Goal: Transaction & Acquisition: Purchase product/service

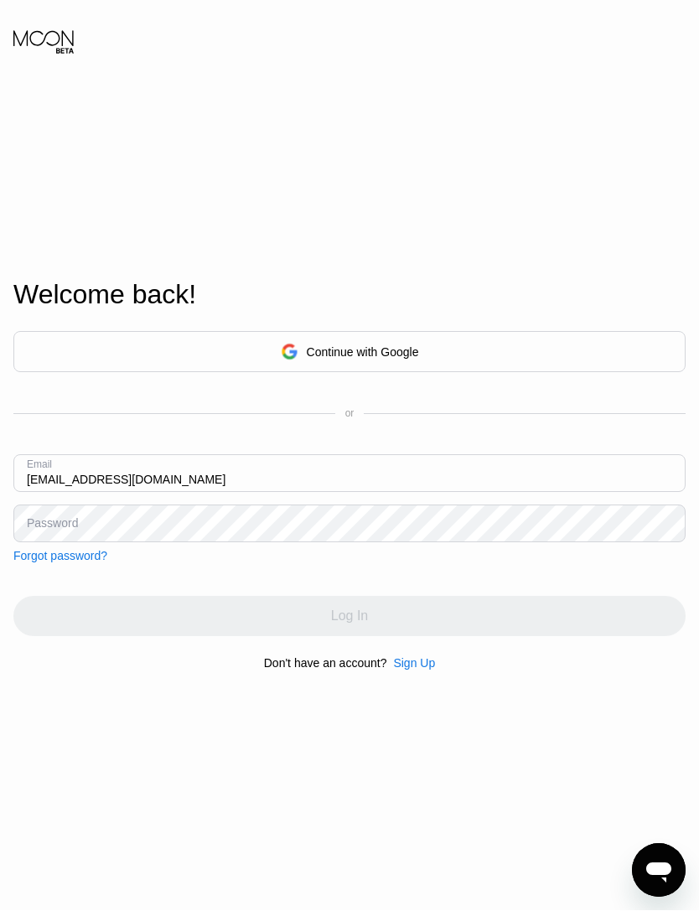
type input "Anothergaaga@gmail.com"
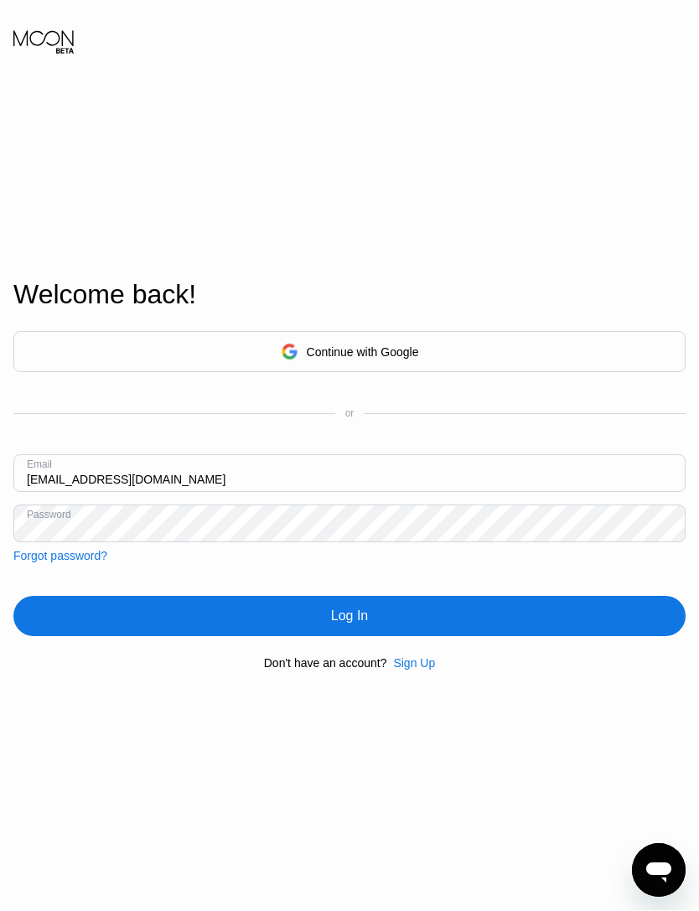
click at [579, 603] on div "Continue with Google or Email Anothergaaga@gmail.com Password Forgot password? …" at bounding box center [349, 501] width 672 height 340
click at [605, 636] on div "Log In" at bounding box center [349, 616] width 672 height 40
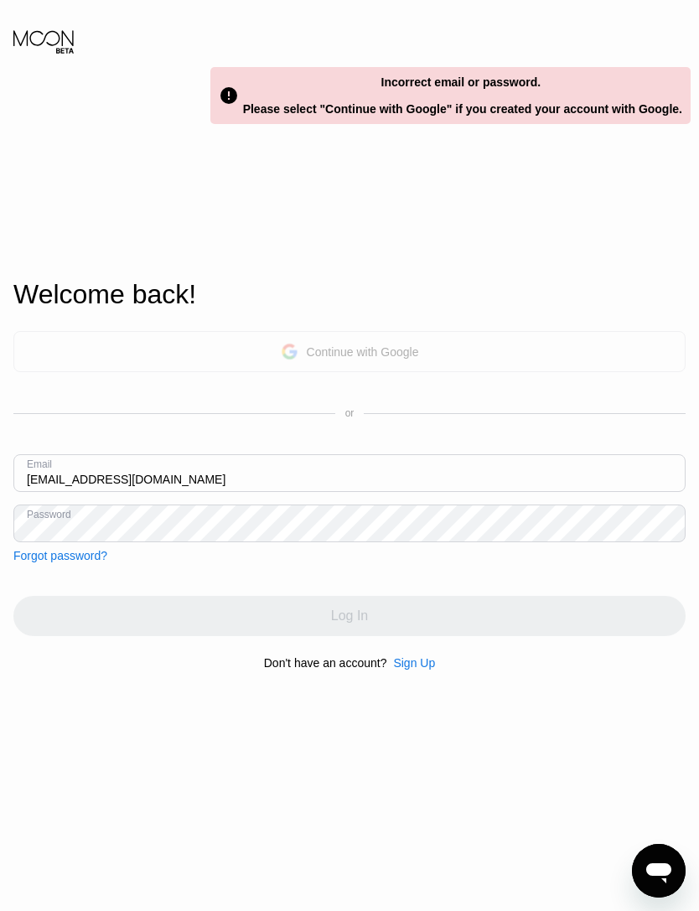
click at [387, 359] on div "Continue with Google" at bounding box center [363, 351] width 112 height 13
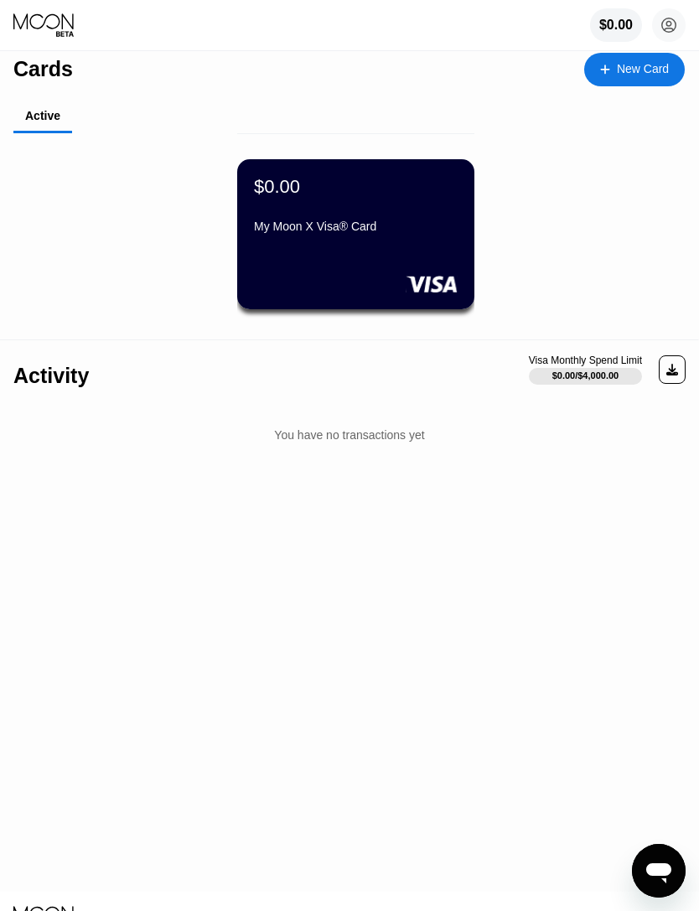
scroll to position [22, 0]
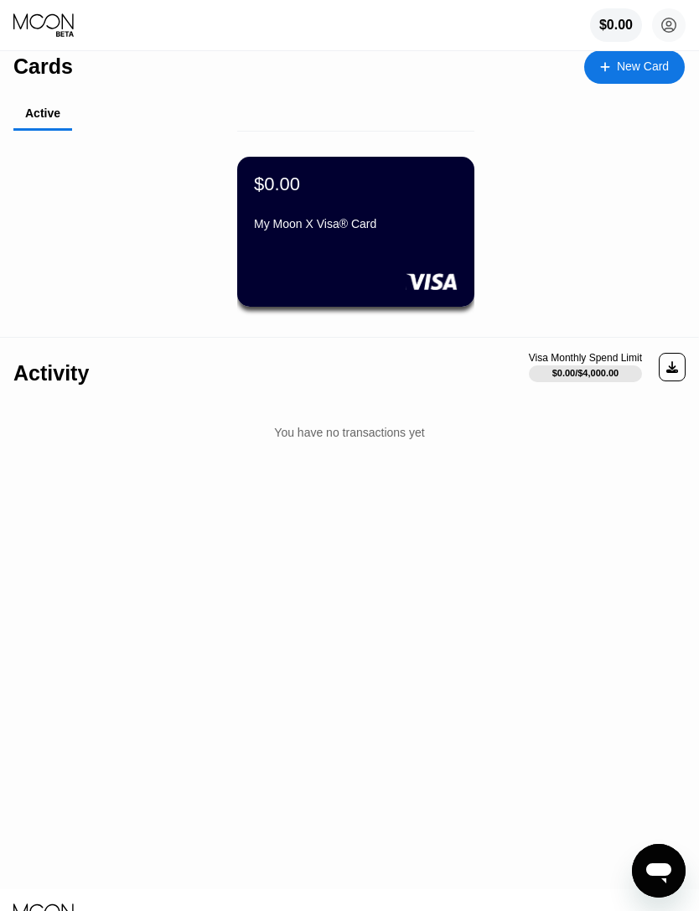
click at [439, 484] on div "Cards New Card Active $0.00 My Moon X Visa® Card Activity Visa Monthly Spend Li…" at bounding box center [349, 460] width 699 height 859
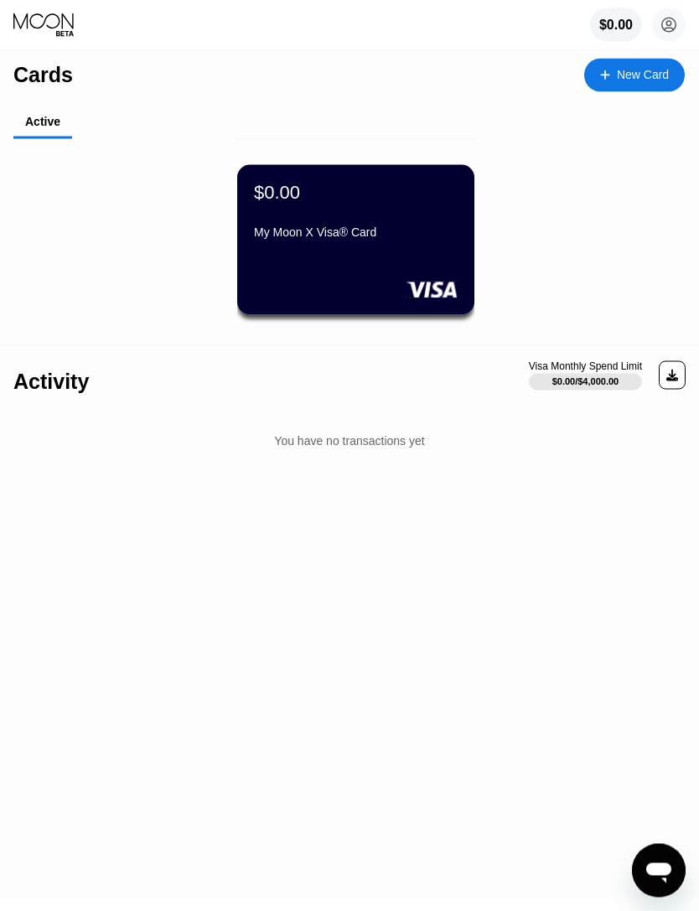
scroll to position [0, 0]
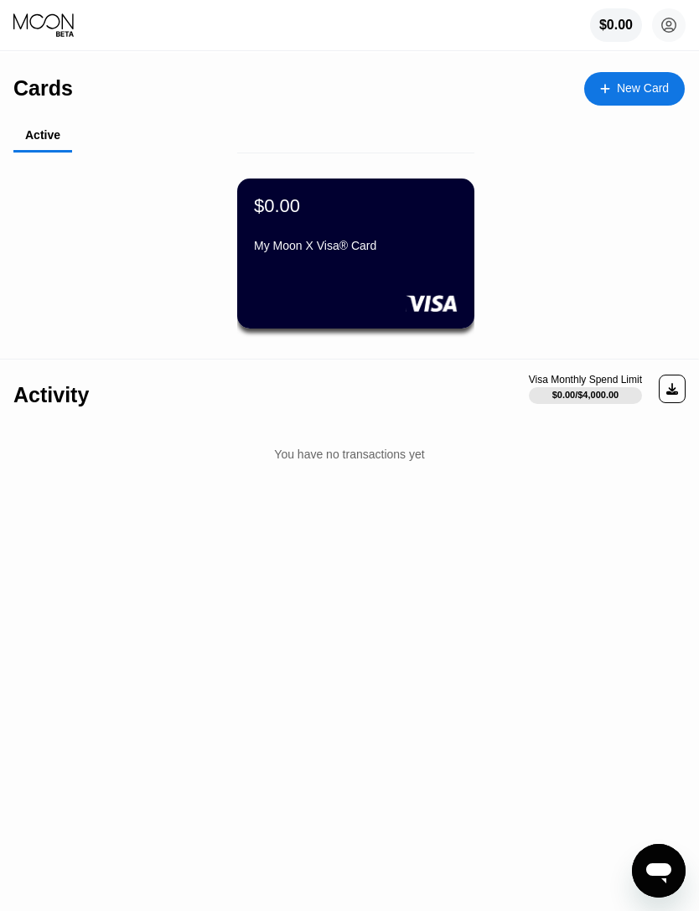
click at [428, 259] on div "My Moon X Visa® Card" at bounding box center [356, 249] width 204 height 20
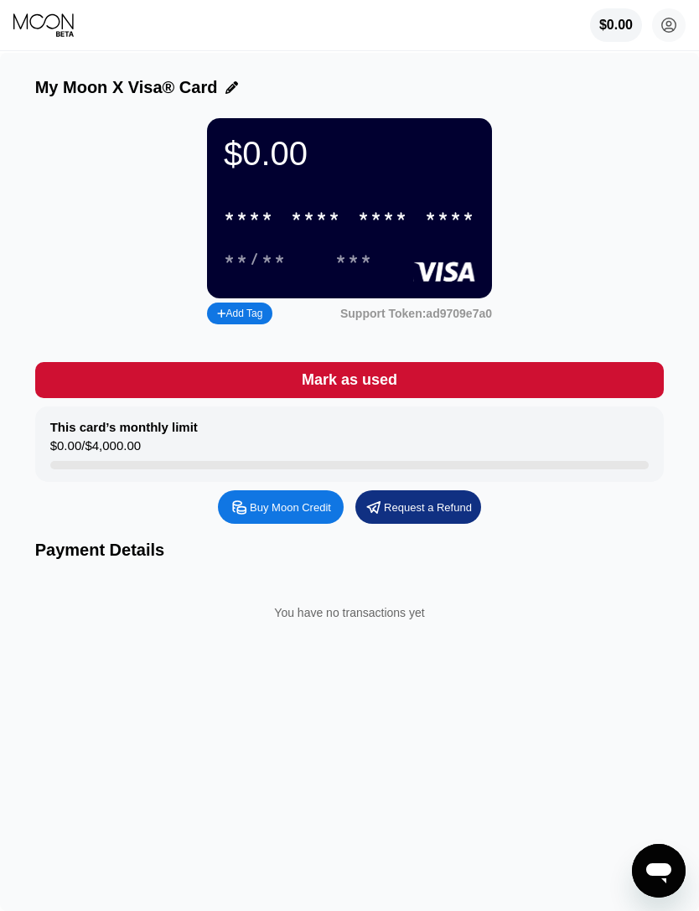
click at [315, 524] on div "Buy Moon Credit" at bounding box center [281, 508] width 126 height 34
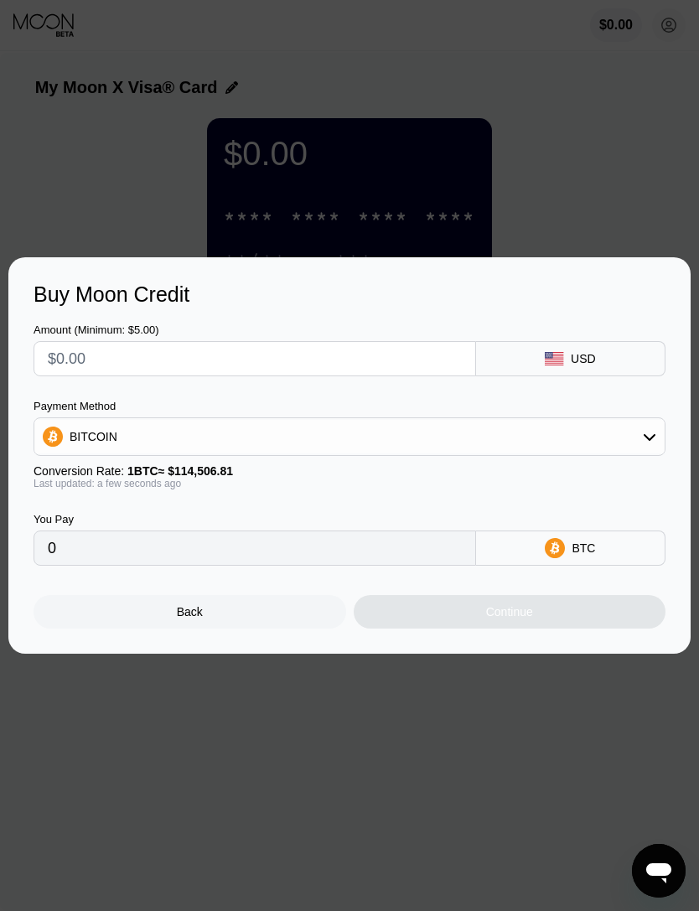
click at [503, 421] on div "BITCOIN" at bounding box center [349, 437] width 631 height 34
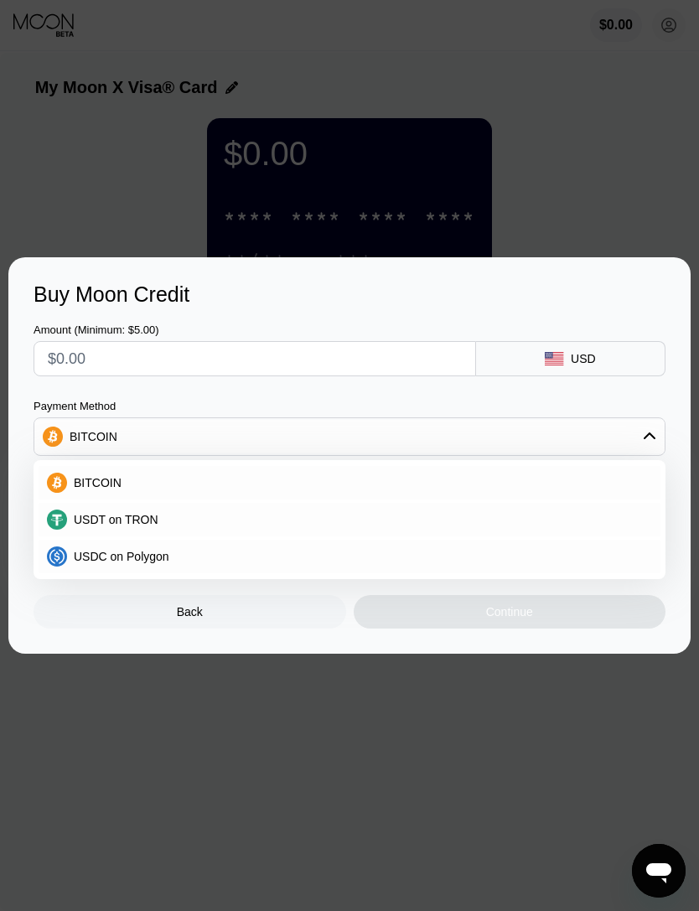
click at [441, 511] on div "USDT on TRON" at bounding box center [350, 520] width 622 height 34
type input "0.00"
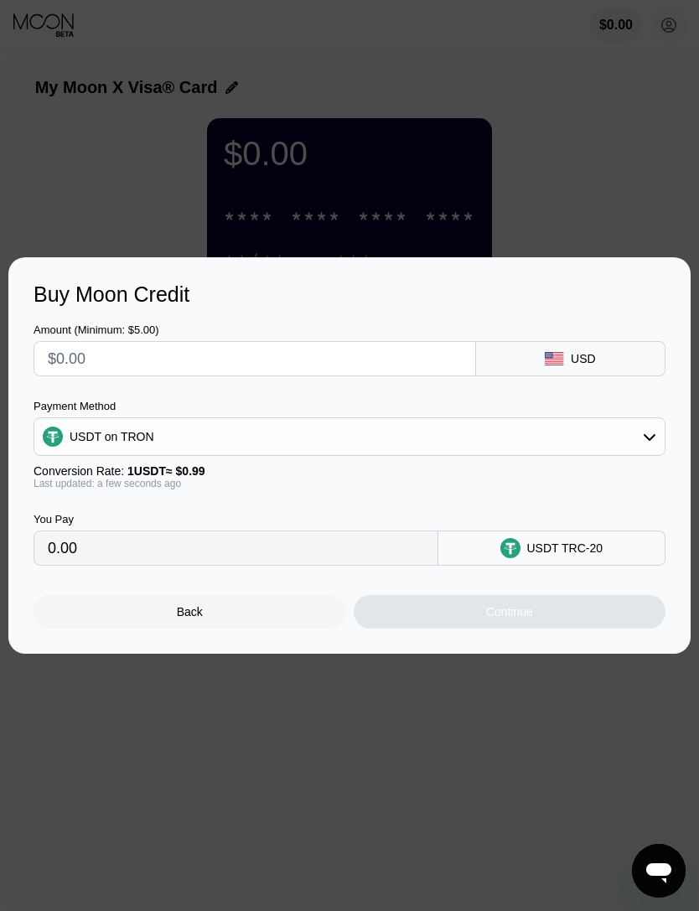
click at [131, 370] on input "text" at bounding box center [255, 359] width 414 height 34
type input "$1"
type input "1.01"
type input "$10"
type input "10.10"
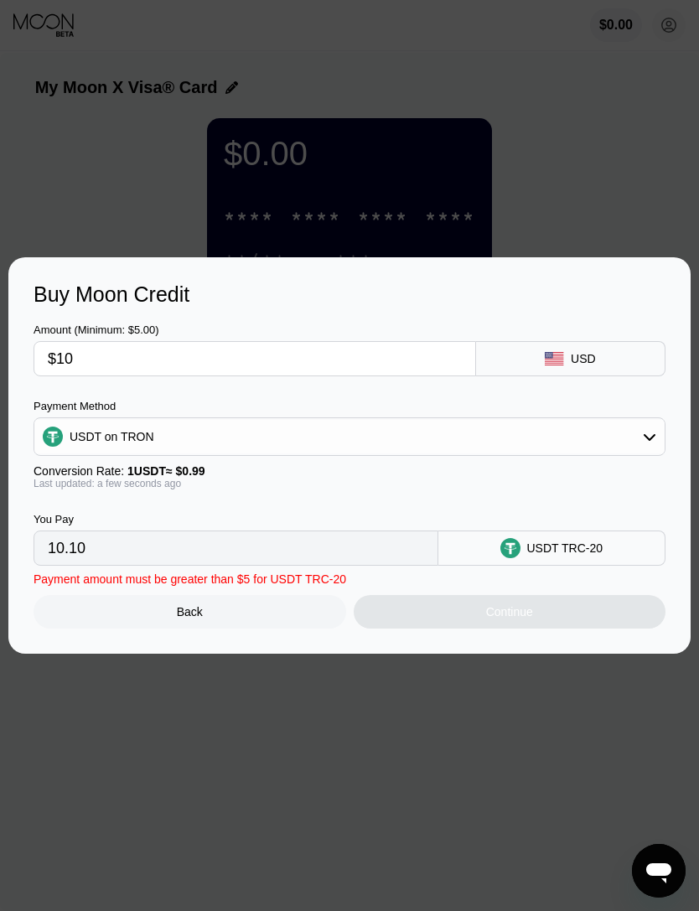
type input "$100"
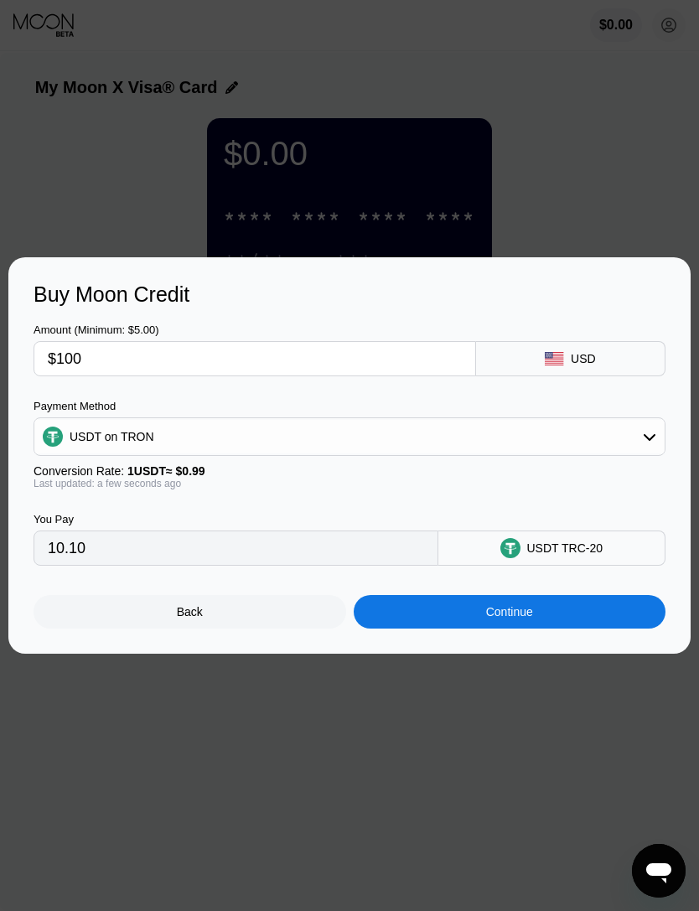
type input "101.01"
click at [592, 606] on div "Continue" at bounding box center [510, 612] width 313 height 34
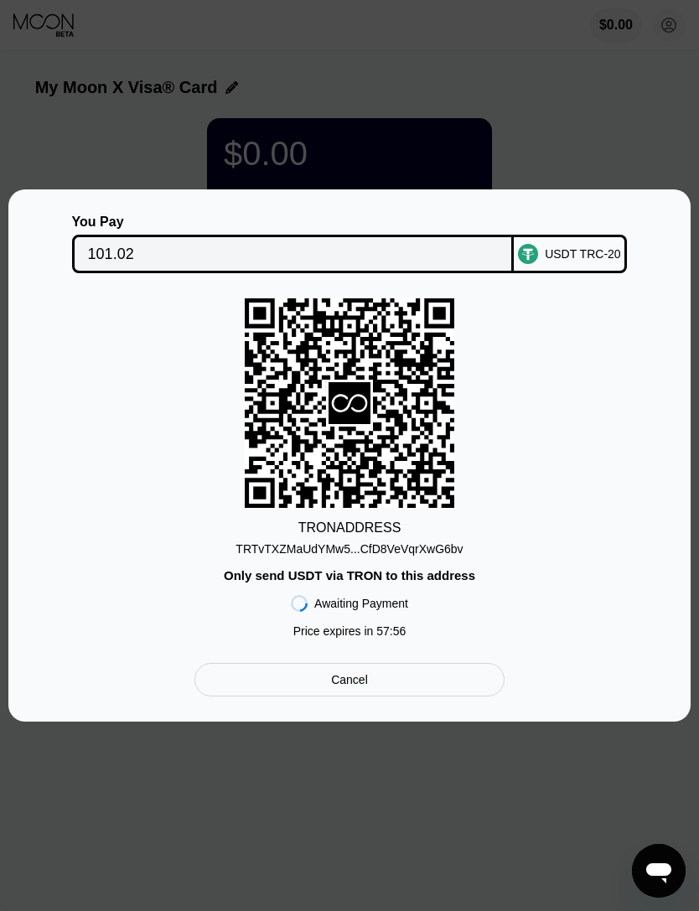
click at [413, 662] on div "You Pay 101.02 USDT TRC-20 TRON ADDRESS TRTvTXZMaUdYMw5...CfD8VeVqrXwG6bv Only …" at bounding box center [350, 456] width 632 height 482
click at [413, 661] on div "You Pay 101.02 USDT TRC-20 TRON ADDRESS TRTvTXZMaUdYMw5...CfD8VeVqrXwG6bv Only …" at bounding box center [350, 456] width 632 height 482
click at [420, 672] on div "Cancel" at bounding box center [349, 680] width 309 height 34
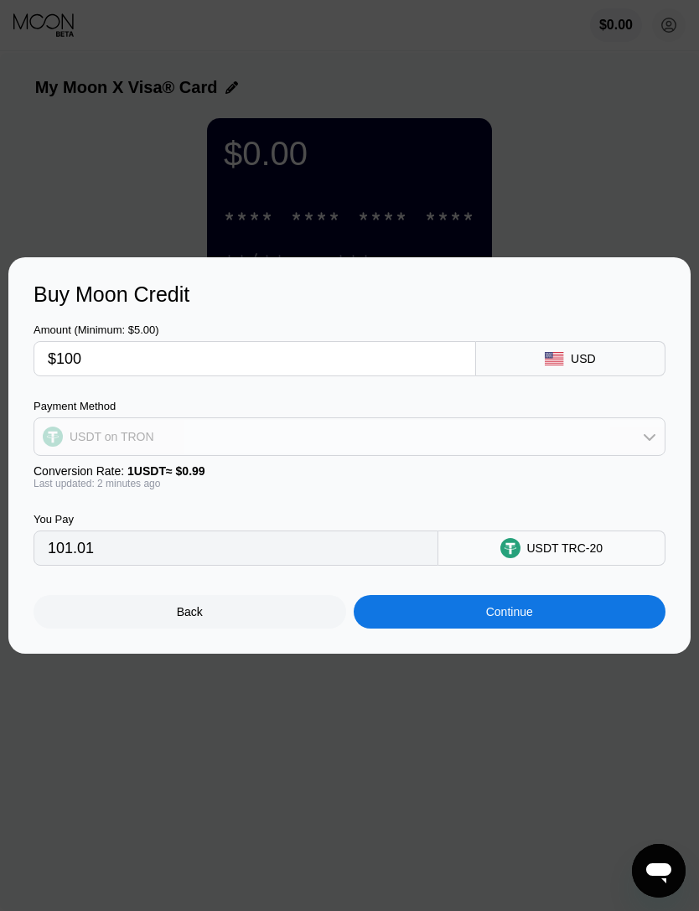
click at [505, 451] on div "USDT on TRON" at bounding box center [349, 437] width 631 height 34
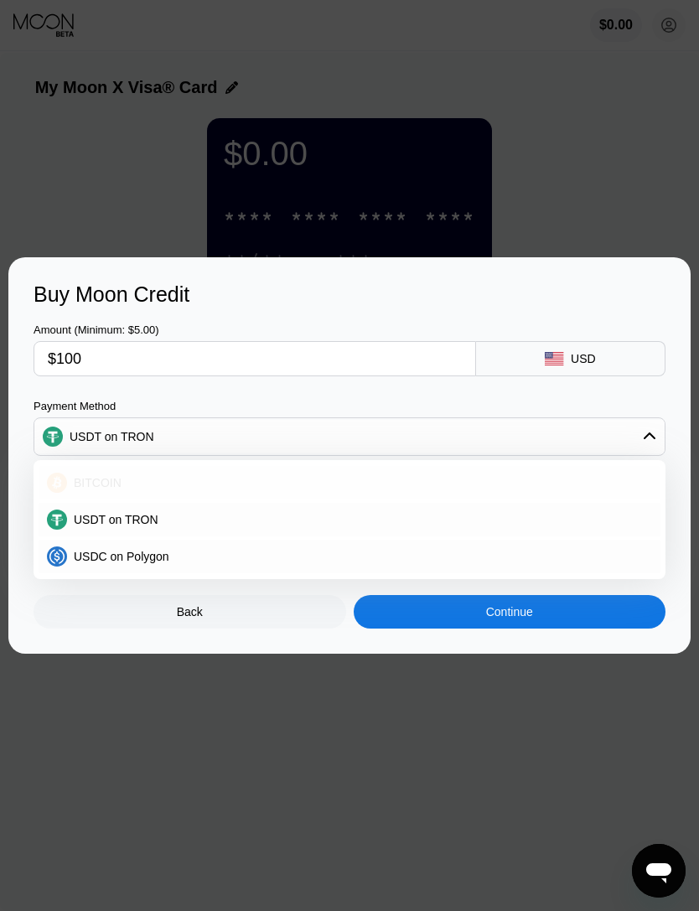
click at [243, 489] on div "BITCOIN" at bounding box center [359, 482] width 585 height 13
type input "0.00087332"
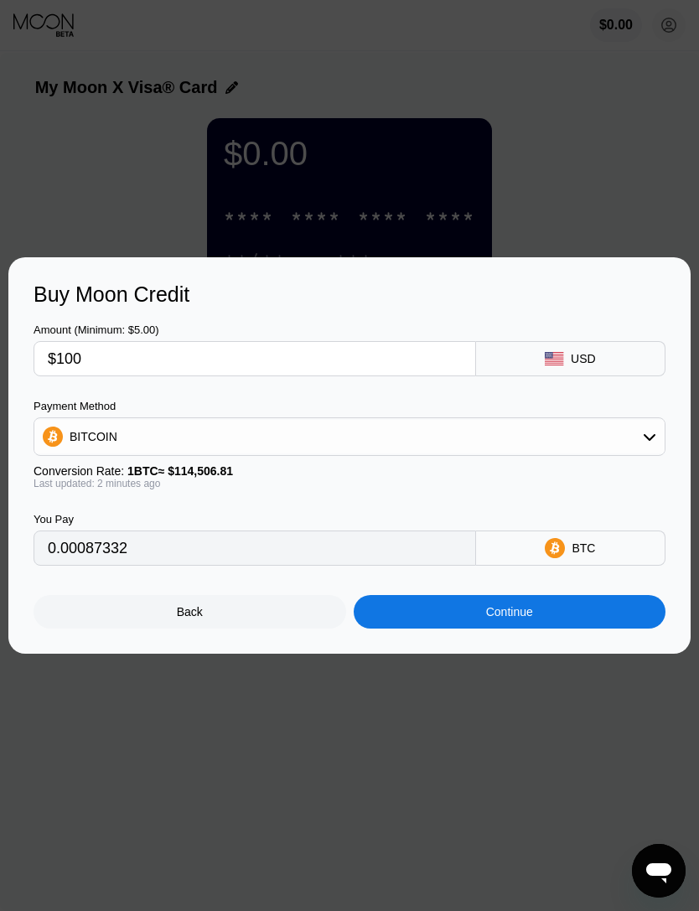
click at [576, 616] on div "Continue" at bounding box center [510, 612] width 313 height 34
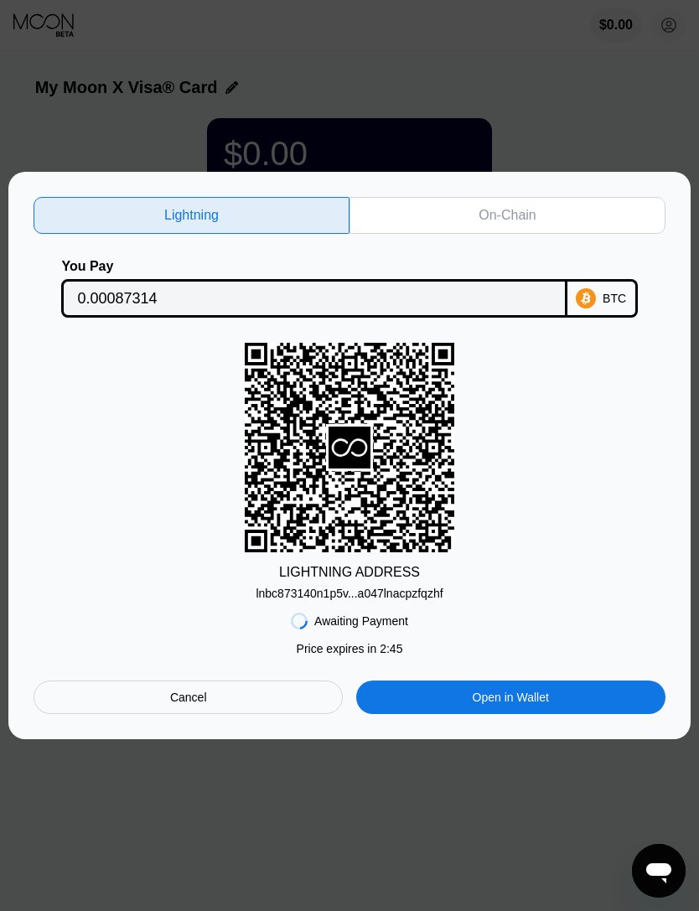
click at [501, 209] on div "On-Chain" at bounding box center [507, 215] width 57 height 17
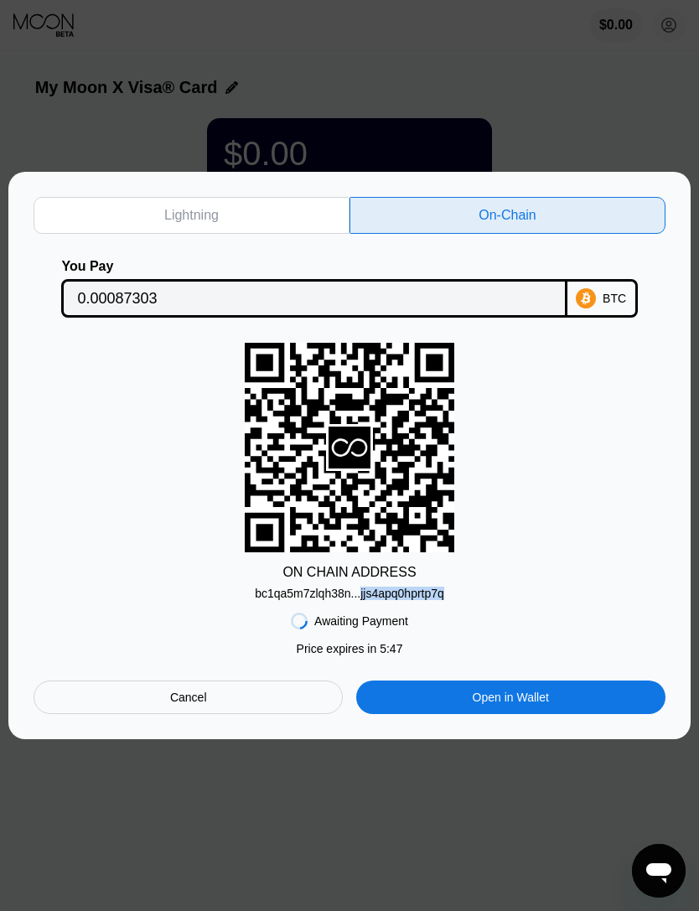
click at [530, 641] on div "Awaiting Payment Price expires in 2 : 42 Price expires in 5 : 47 Cancel Open in…" at bounding box center [350, 657] width 632 height 114
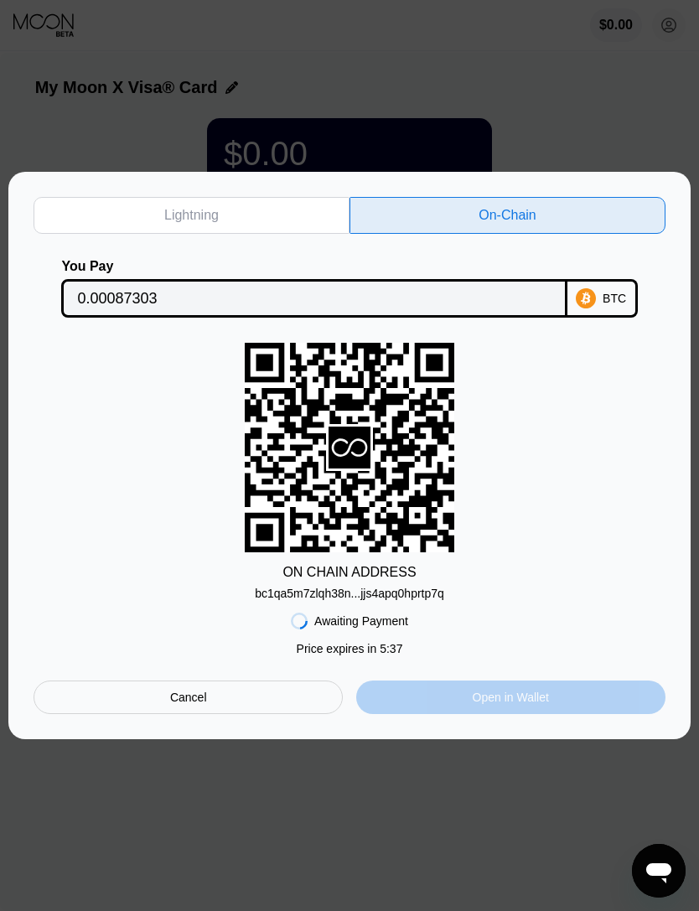
click at [548, 705] on div "Open in Wallet" at bounding box center [511, 697] width 76 height 15
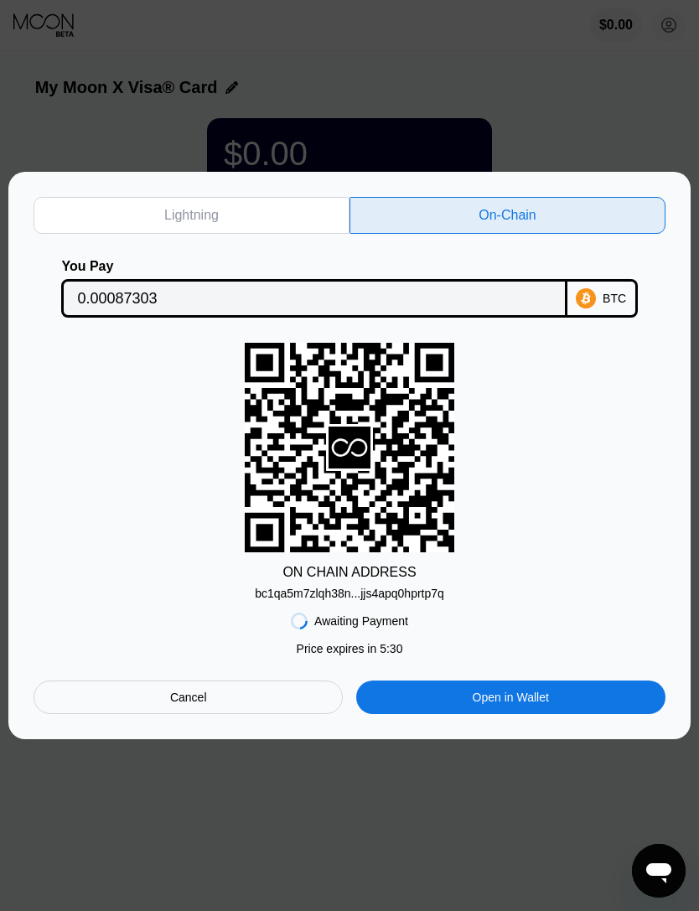
click at [428, 580] on div "bc1qa5m7zlqh38n...jjs4apq0hprtp7q" at bounding box center [349, 590] width 189 height 20
click at [428, 579] on div "ON CHAIN ADDRESS bc1qa5m7zlqh38n...jjs4apq0hprtp7q" at bounding box center [350, 471] width 632 height 257
click at [434, 586] on div "bc1qa5m7zlqh38n...jjs4apq0hprtp7q" at bounding box center [349, 590] width 189 height 20
click at [433, 586] on div "bc1qa5m7zlqh38n...jjs4apq0hprtp7q" at bounding box center [349, 590] width 189 height 20
click at [408, 567] on div "ON CHAIN ADDRESS" at bounding box center [349, 572] width 133 height 15
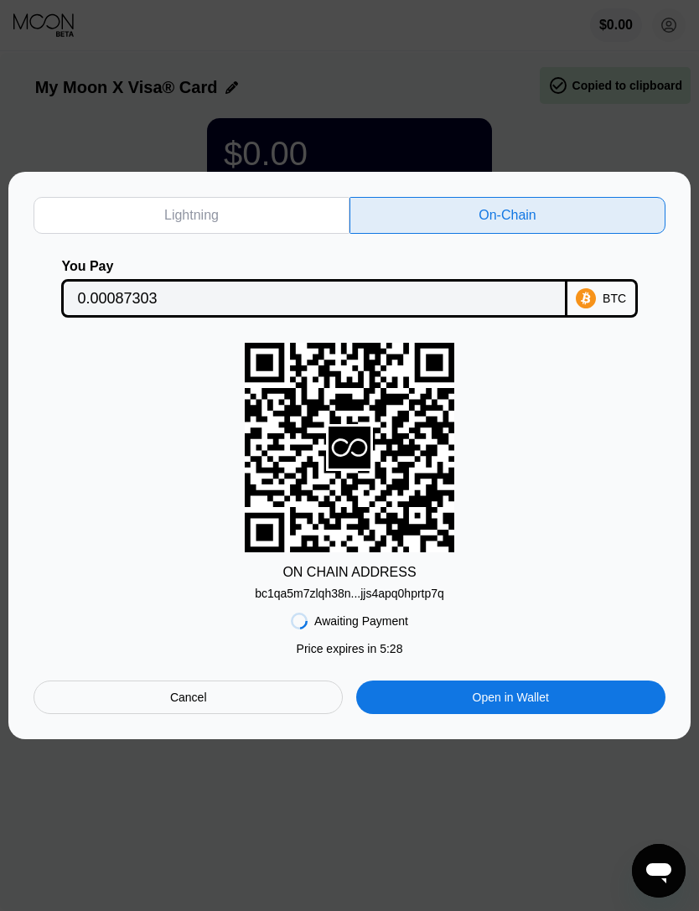
click at [397, 566] on div "ON CHAIN ADDRESS" at bounding box center [349, 572] width 133 height 15
click at [396, 566] on div "ON CHAIN ADDRESS" at bounding box center [349, 572] width 133 height 15
